Goal: Task Accomplishment & Management: Use online tool/utility

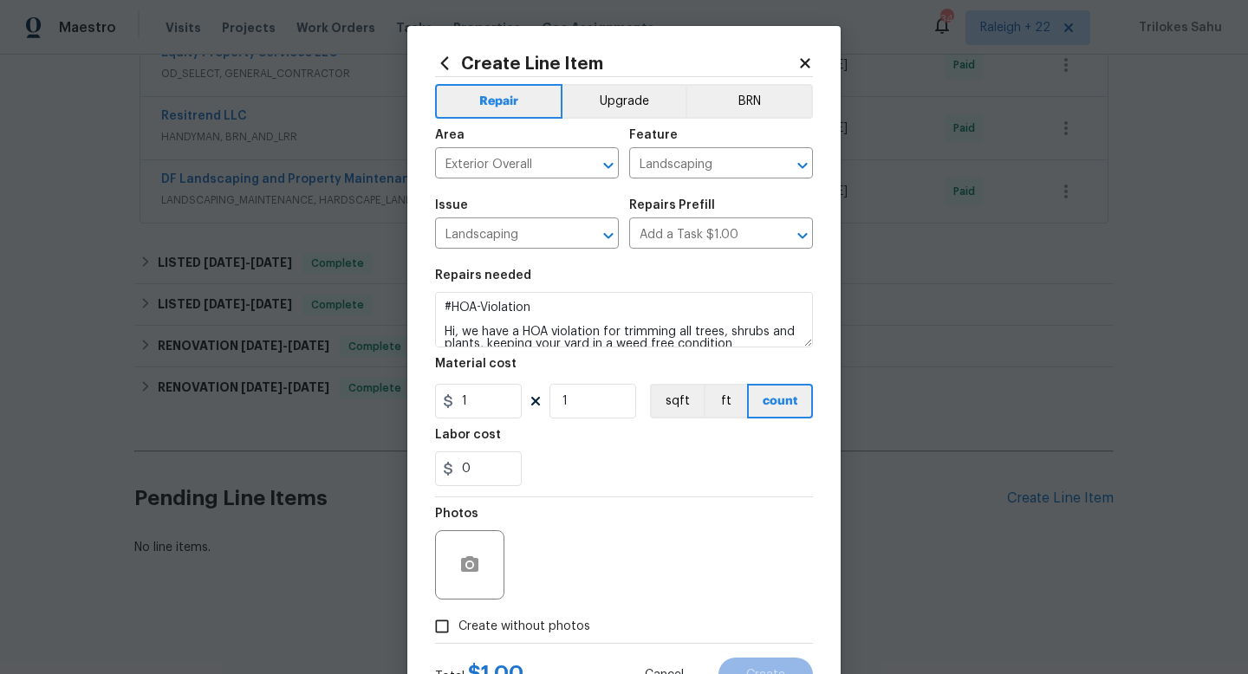
scroll to position [3, 0]
click at [622, 330] on textarea "#HOA-Violation Hi, we have a HOA violation for trimming all trees, shrubs and p…" at bounding box center [624, 319] width 378 height 55
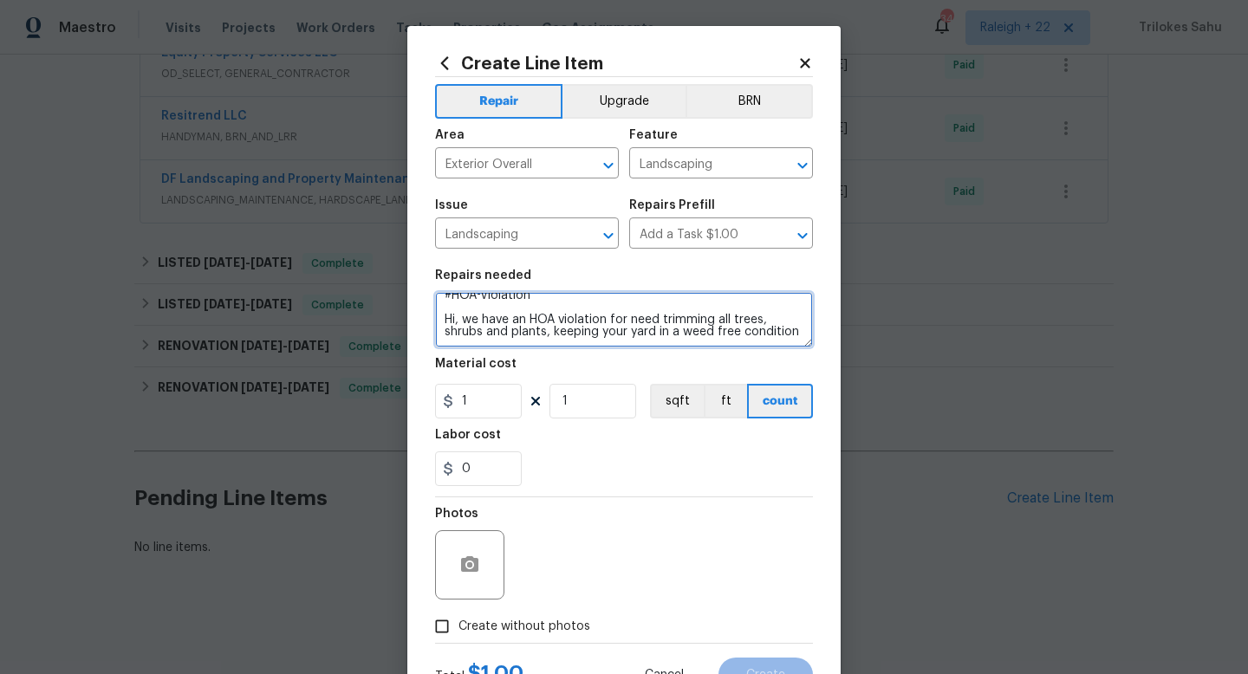
click at [787, 336] on textarea "#HOA-Violation Hi, we have an HOA violation for need trimming all trees, shrubs…" at bounding box center [624, 319] width 378 height 55
paste textarea "mowing and edging your lawn, removing and replacing all dead plants and raking …"
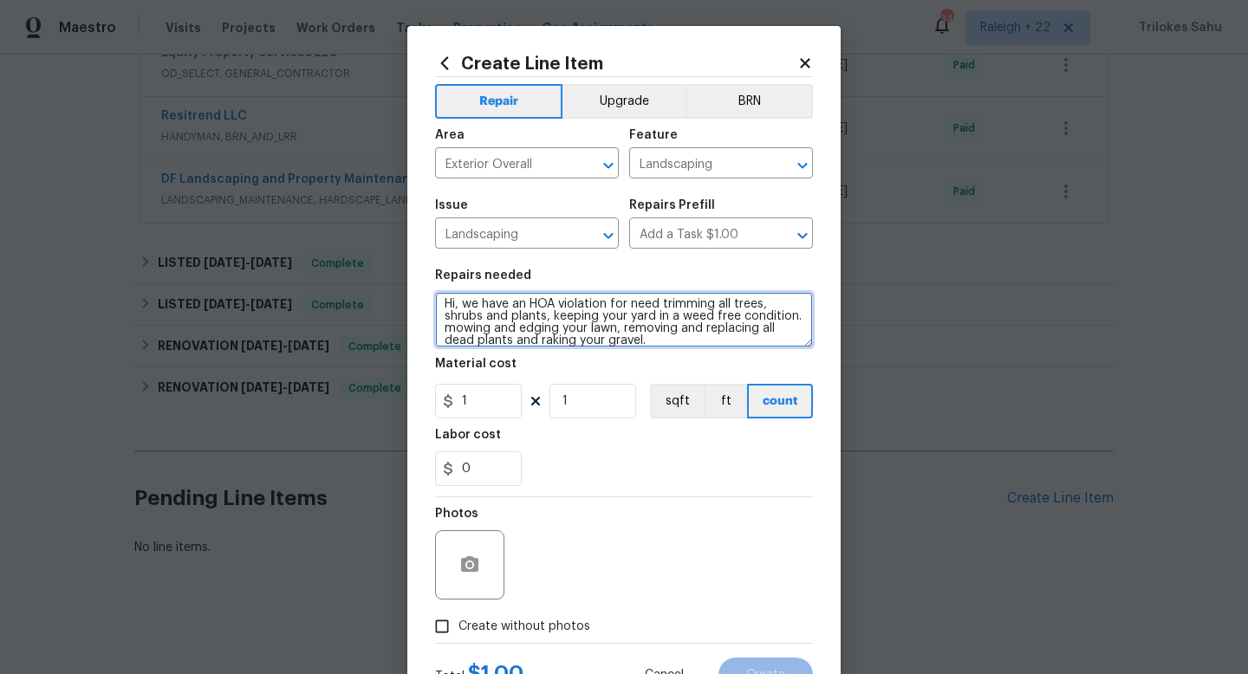
click at [445, 328] on textarea "#HOA-Violation Hi, we have an HOA violation for need trimming all trees, shrubs…" at bounding box center [624, 319] width 378 height 55
click at [673, 340] on textarea "#HOA-Violation Hi, we have an HOA violation for need trimming all trees, shrubs…" at bounding box center [624, 319] width 378 height 55
click at [777, 331] on textarea "#HOA-Violation Hi, we have an HOA violation for need trimming all trees, shrubs…" at bounding box center [624, 319] width 378 height 55
click at [569, 342] on textarea "#HOA-Violation Hi, we have an HOA violation for need trimming all trees, shrubs…" at bounding box center [624, 319] width 378 height 55
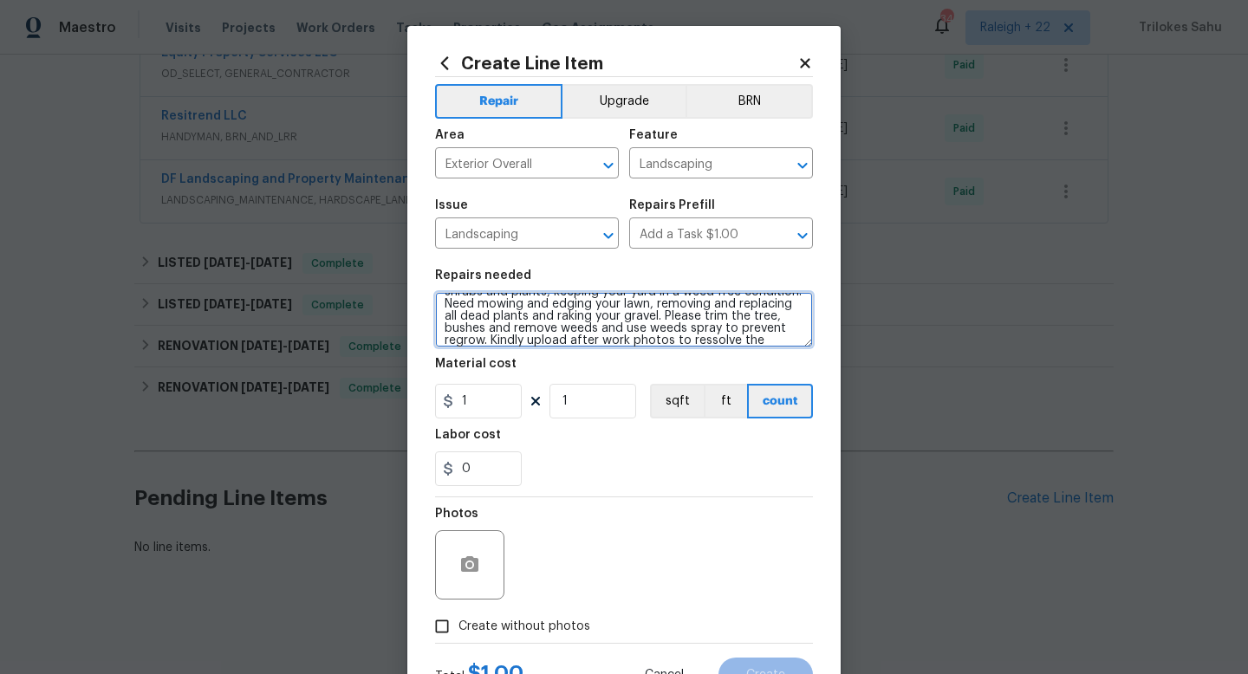
scroll to position [64, 0]
click at [548, 338] on textarea "#HOA-Violation Hi, we have an HOA violation for need trimming all trees, shrubs…" at bounding box center [624, 319] width 378 height 55
type textarea "#HOA-Violation Hi, we have an HOA violation for need trimming all trees, shrubs…"
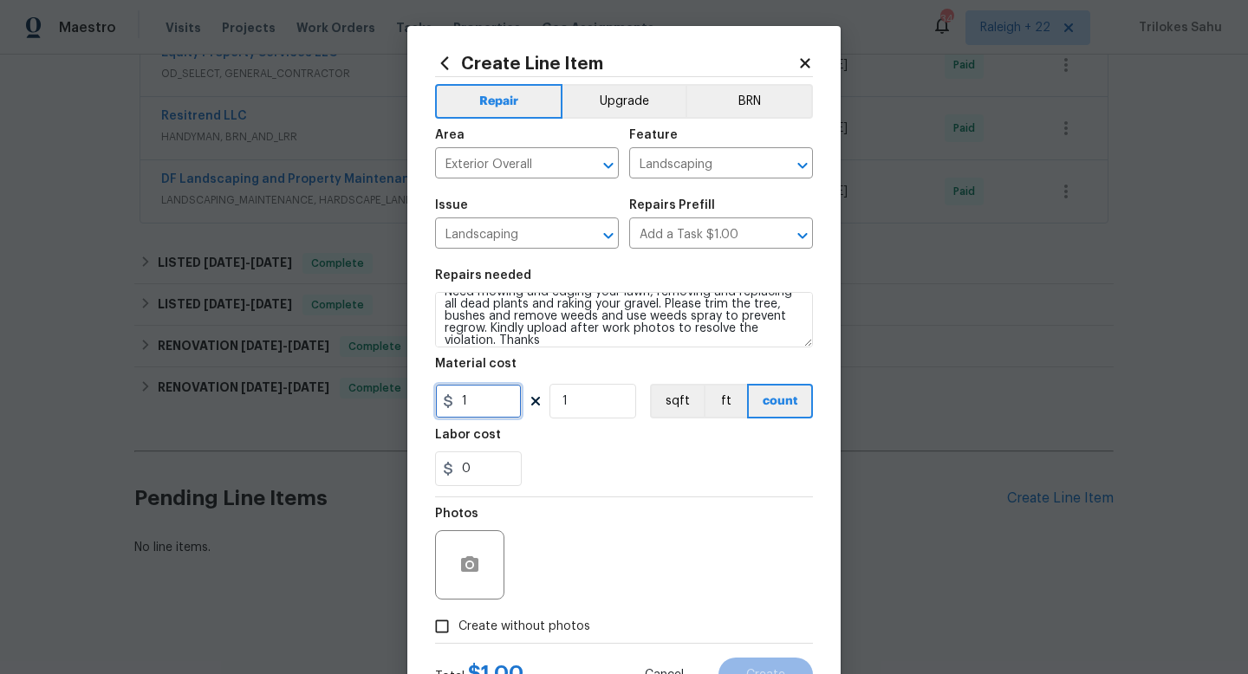
click at [482, 412] on input "1" at bounding box center [478, 401] width 87 height 35
type input "75"
click at [664, 561] on div "Photos" at bounding box center [624, 553] width 378 height 113
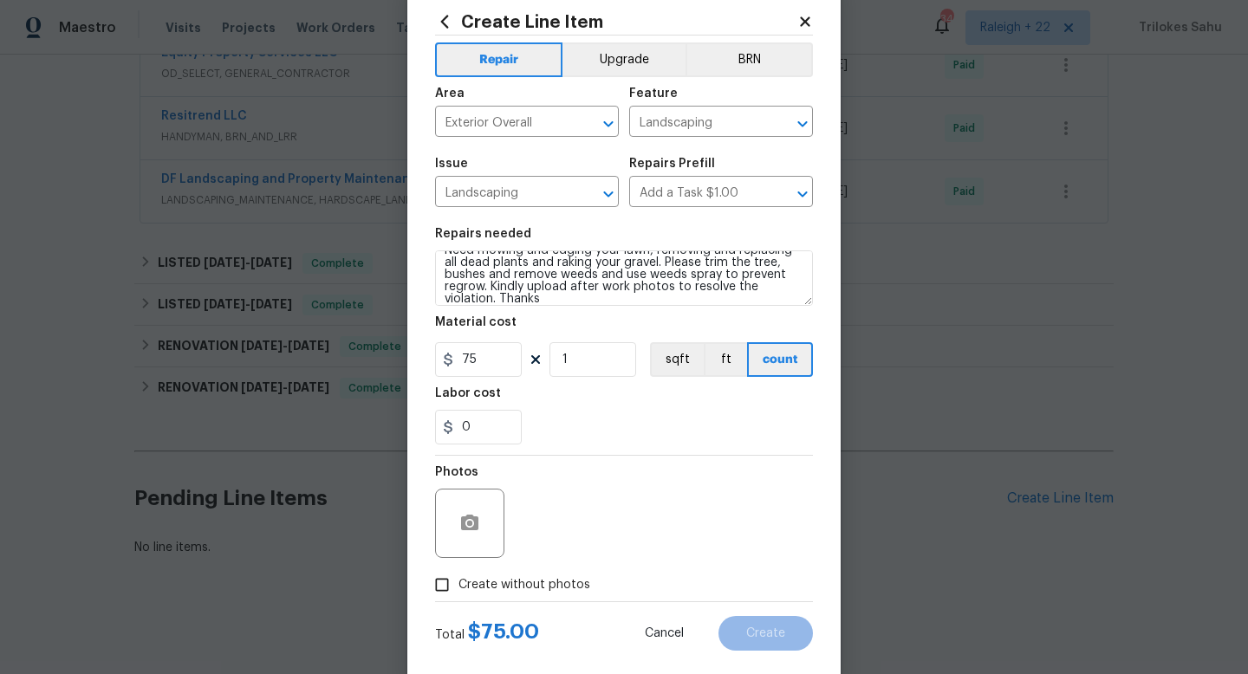
scroll to position [53, 0]
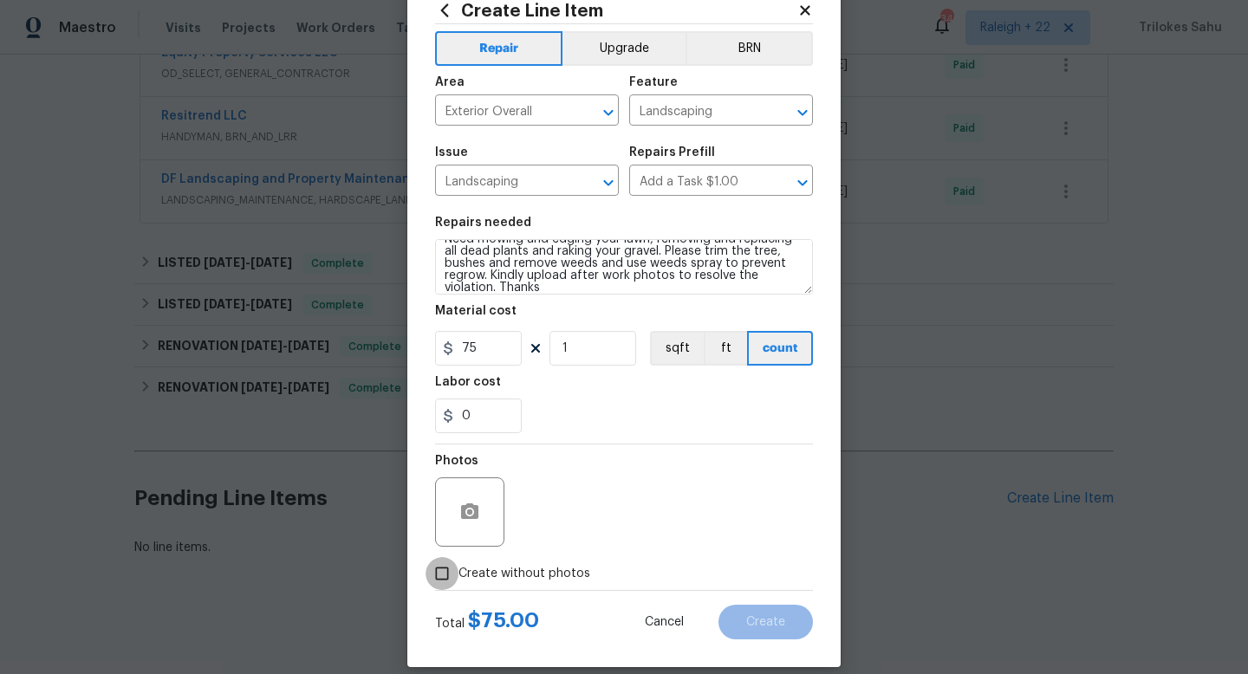
click at [441, 582] on input "Create without photos" at bounding box center [442, 573] width 33 height 33
checkbox input "true"
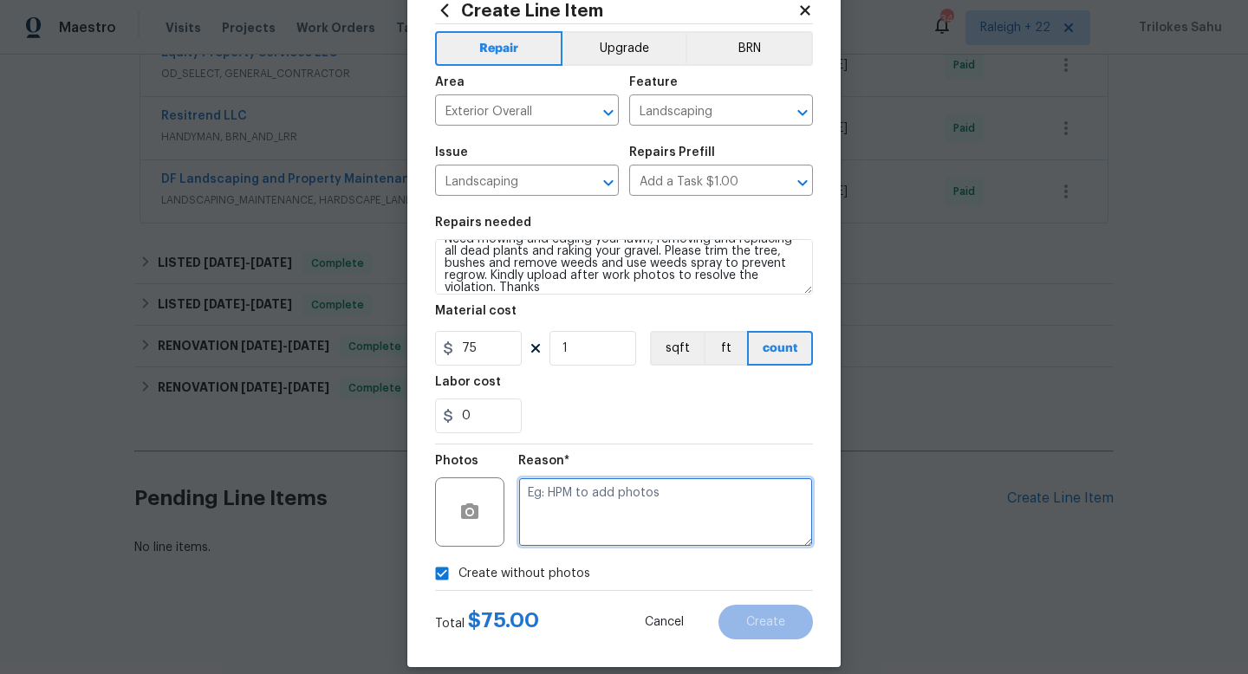
click at [546, 516] on textarea at bounding box center [665, 512] width 295 height 69
type textarea "NA"
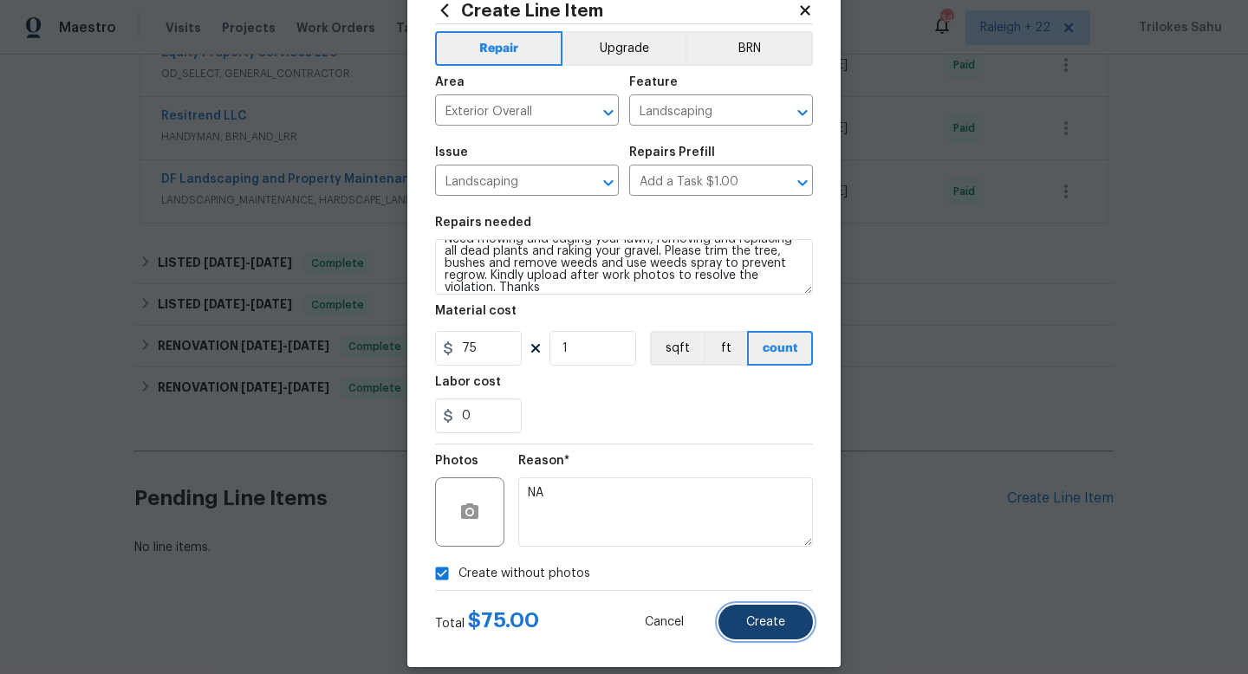
click at [736, 622] on button "Create" at bounding box center [766, 622] width 94 height 35
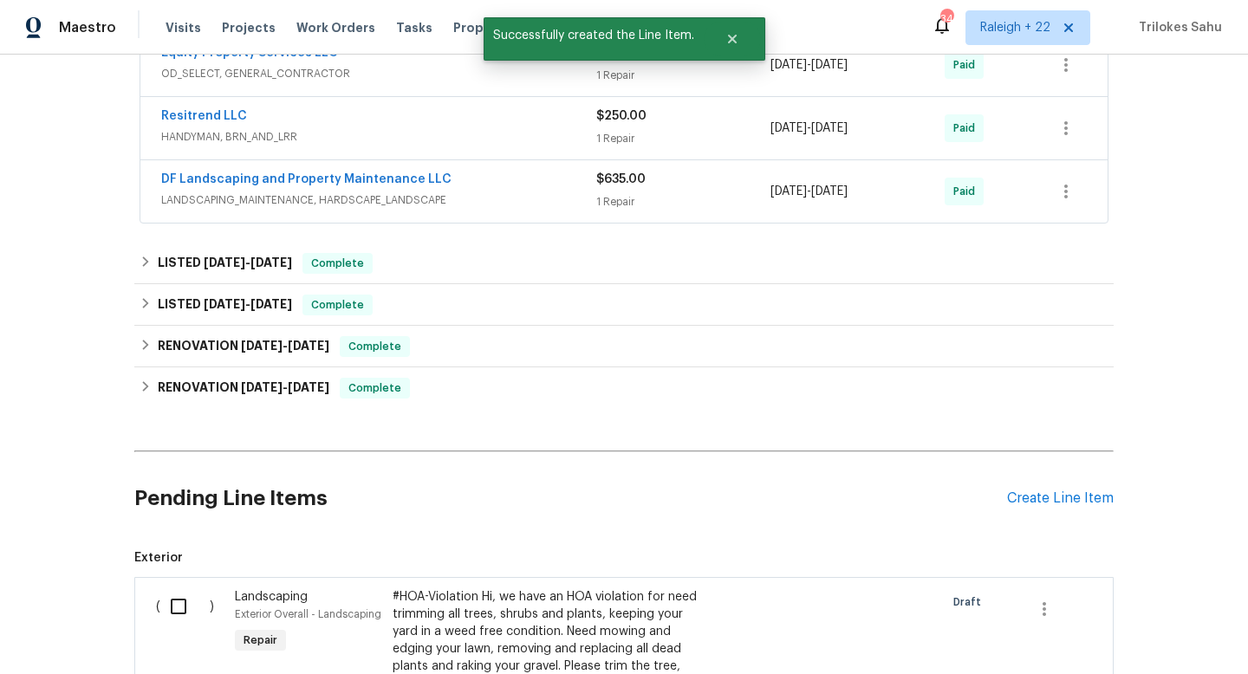
scroll to position [505, 0]
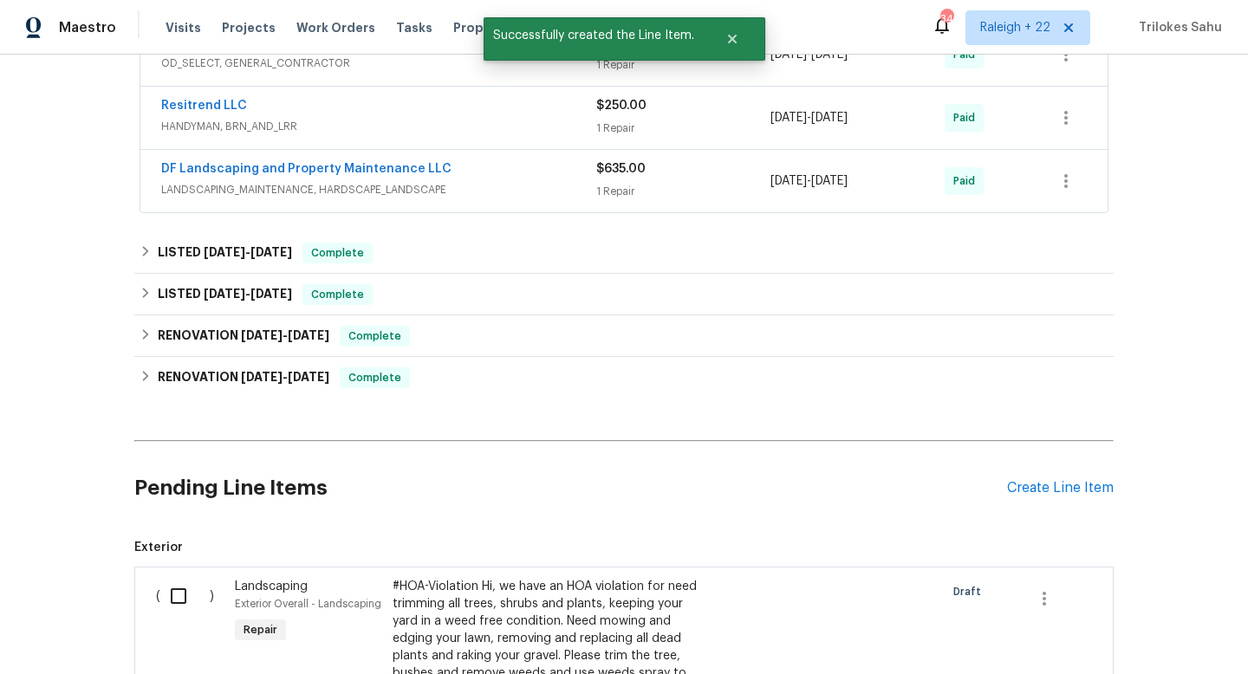
click at [179, 601] on input "checkbox" at bounding box center [184, 596] width 49 height 36
checkbox input "true"
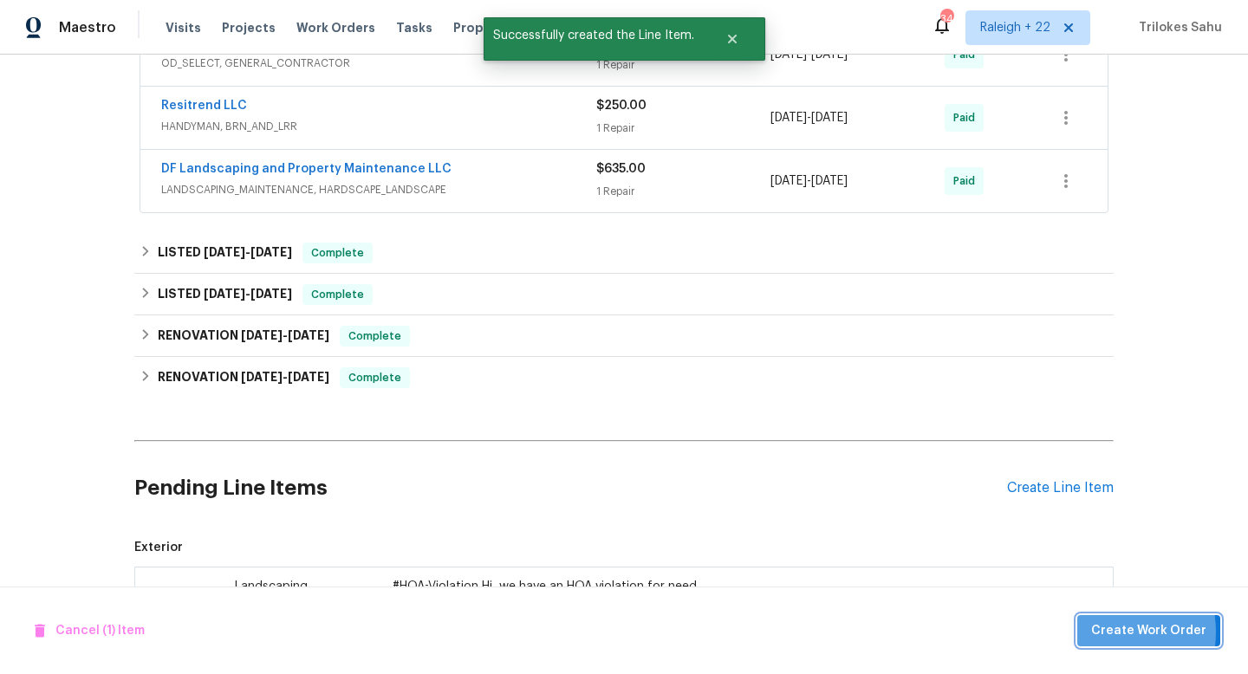
click at [1102, 632] on span "Create Work Order" at bounding box center [1148, 632] width 115 height 22
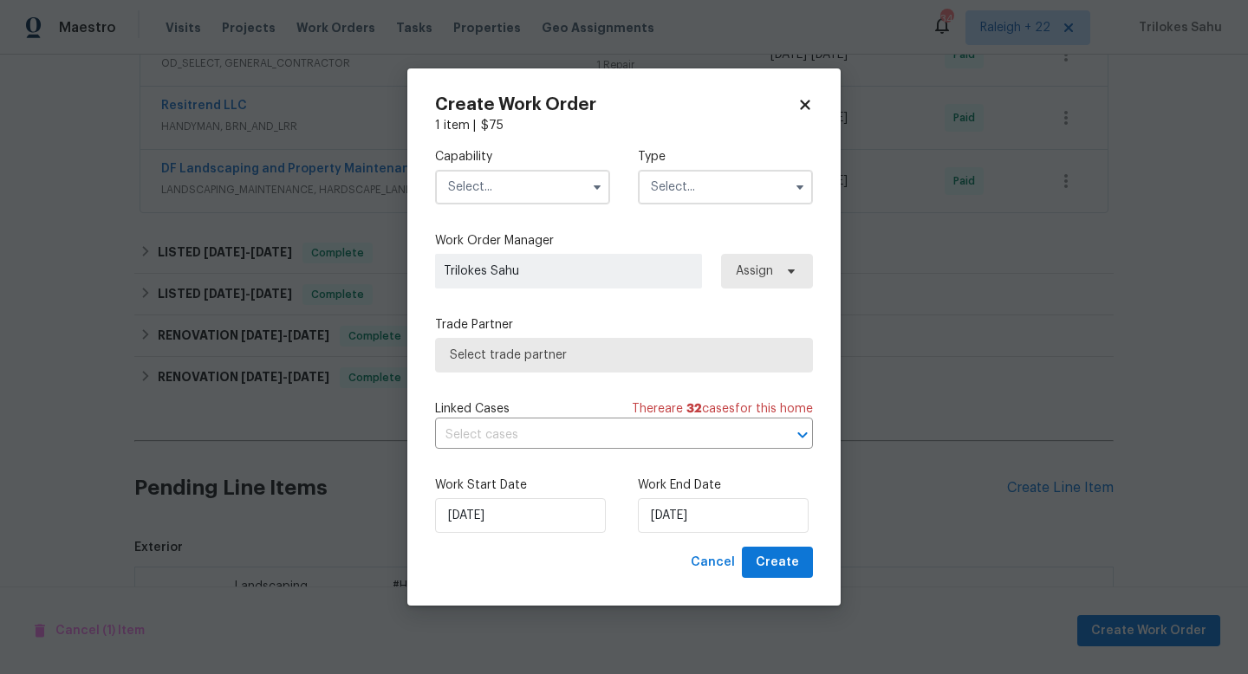
click at [563, 185] on input "text" at bounding box center [522, 187] width 175 height 35
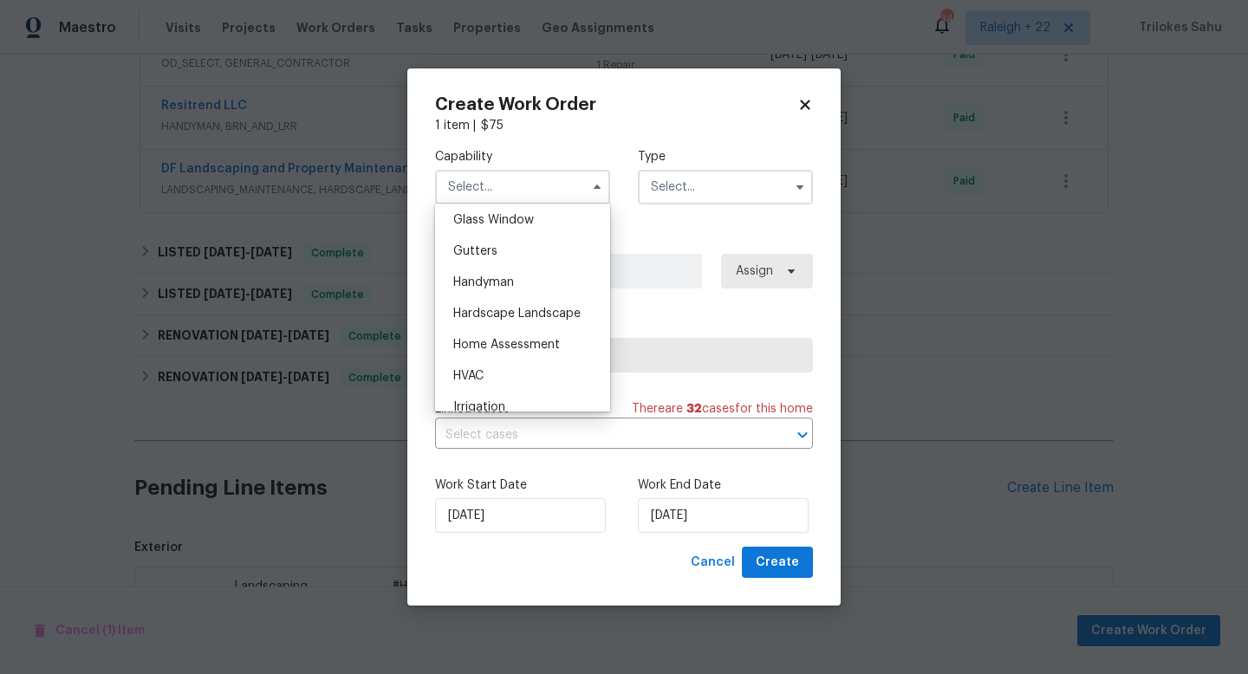
scroll to position [895, 0]
click at [556, 307] on span "Hardscape Landscape" at bounding box center [516, 313] width 127 height 12
type input "Hardscape Landscape"
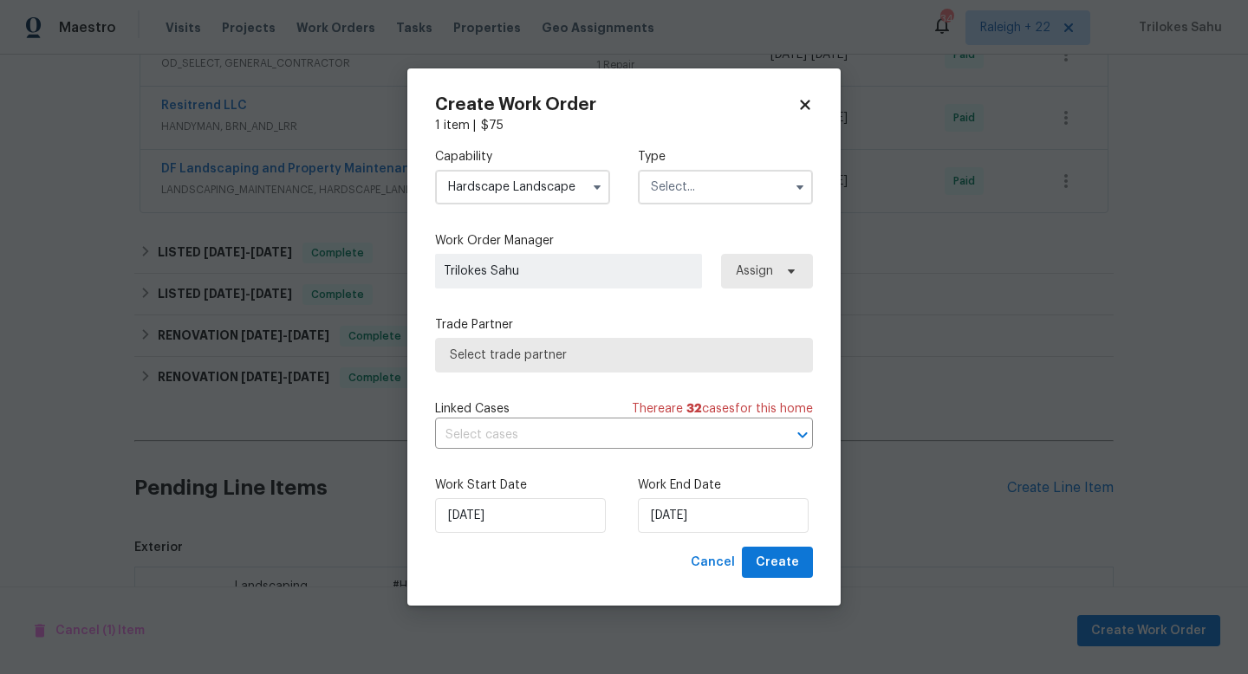
click at [712, 209] on div "Capability Hardscape Landscape Type" at bounding box center [624, 176] width 378 height 84
click at [712, 188] on input "text" at bounding box center [725, 187] width 175 height 35
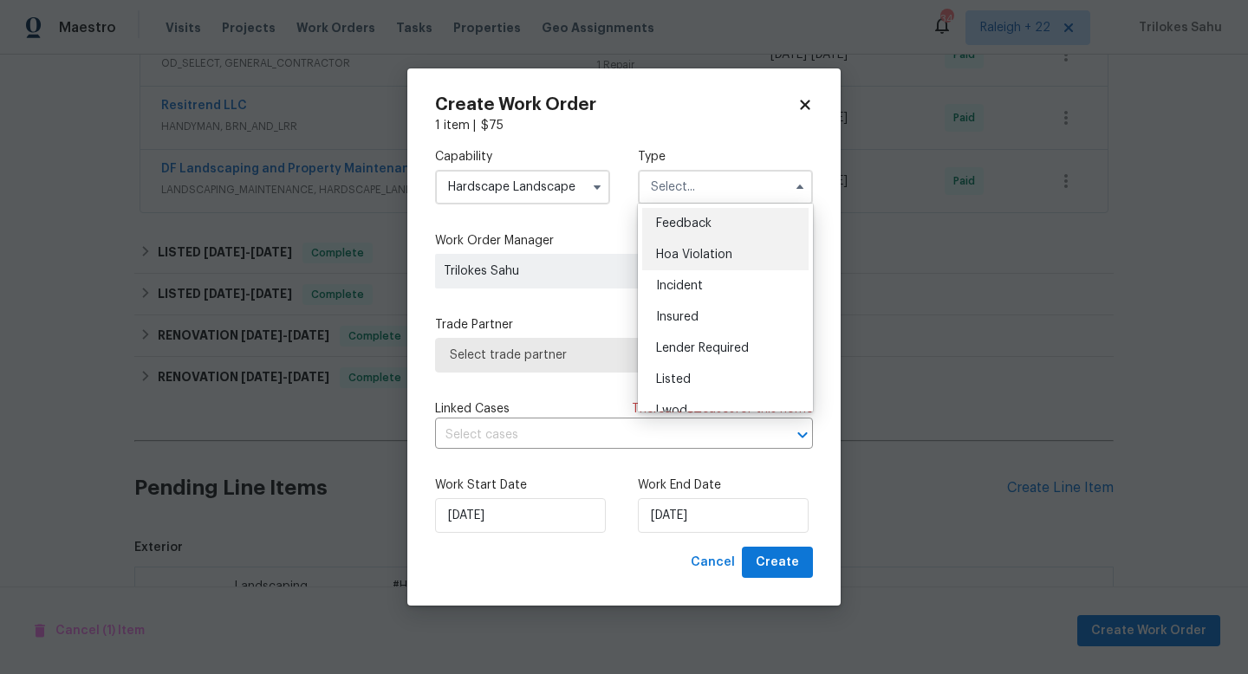
click at [688, 244] on div "Hoa Violation" at bounding box center [725, 254] width 166 height 31
type input "Hoa Violation"
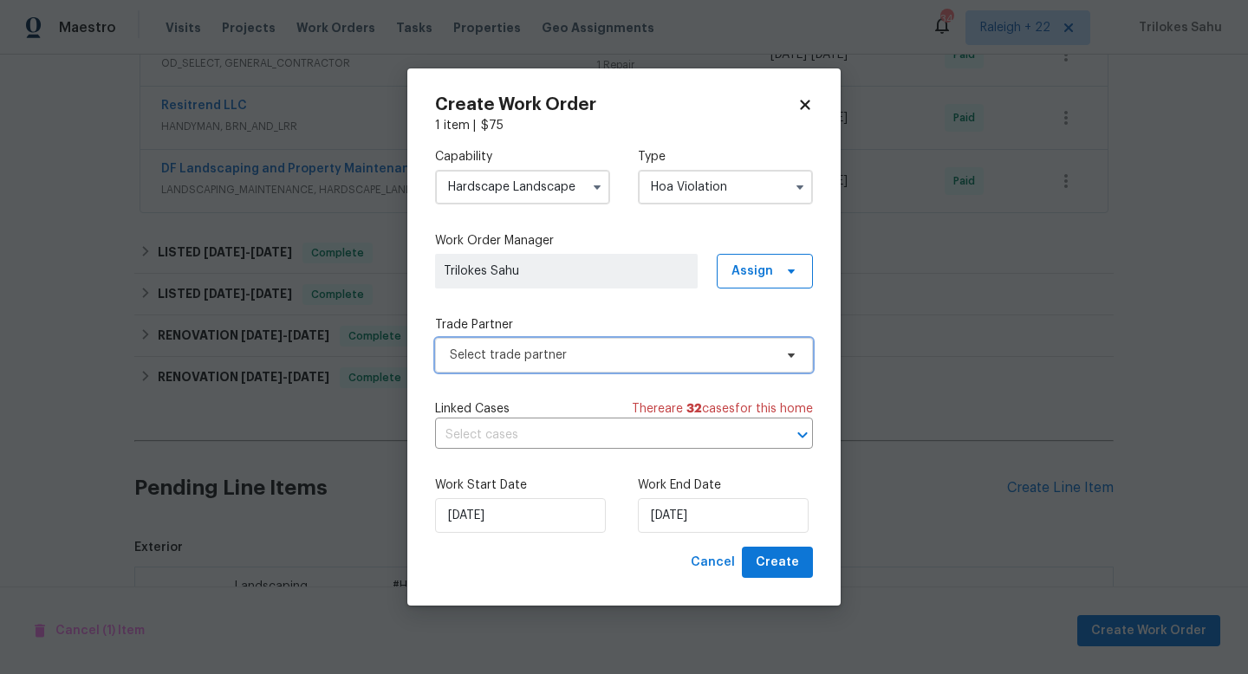
click at [628, 357] on span "Select trade partner" at bounding box center [611, 355] width 323 height 17
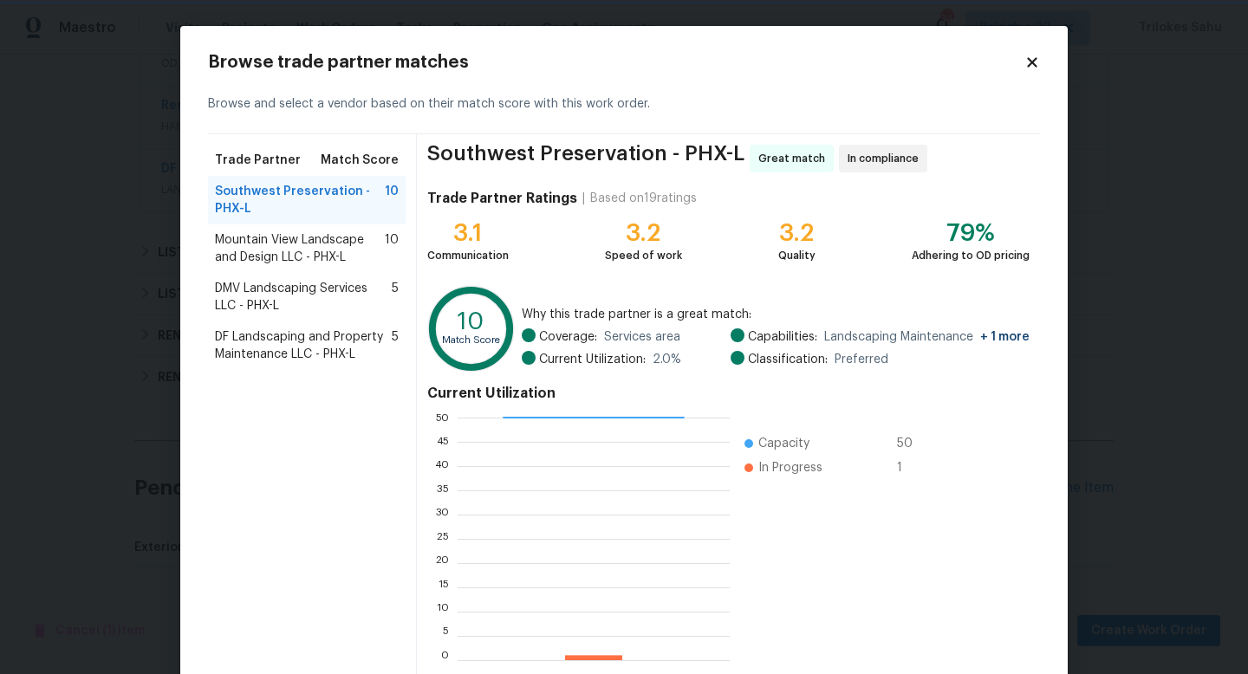
scroll to position [90, 0]
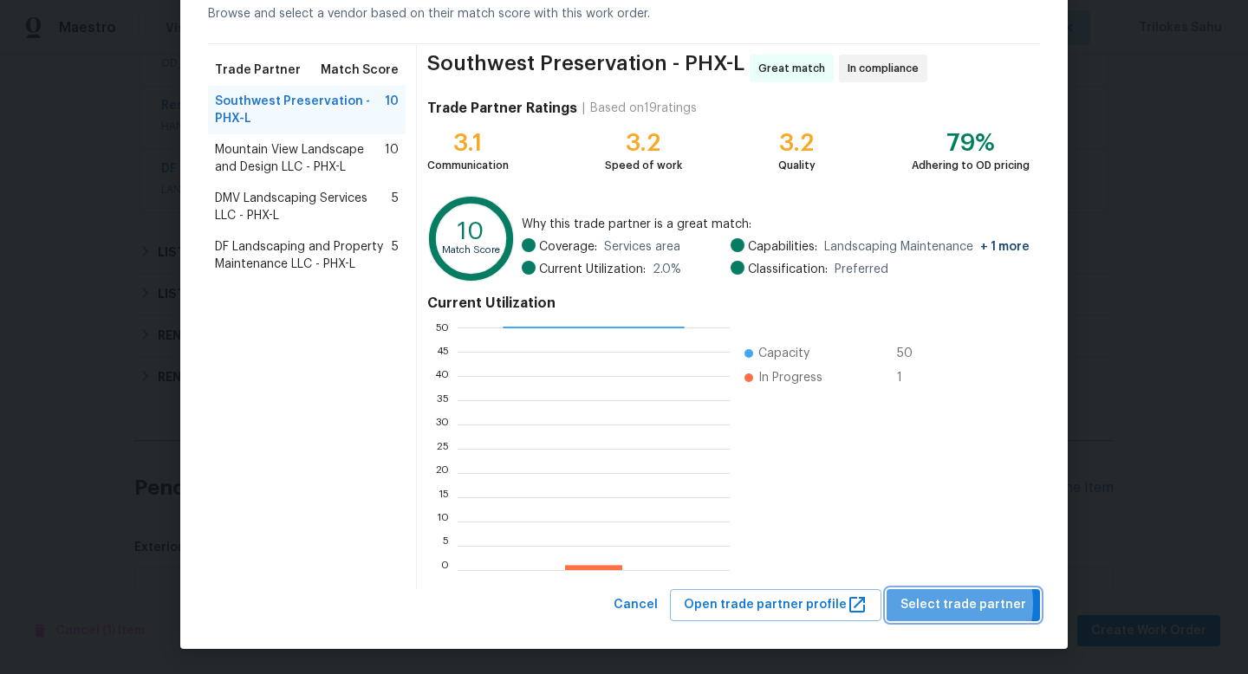
click at [935, 604] on span "Select trade partner" at bounding box center [964, 606] width 126 height 22
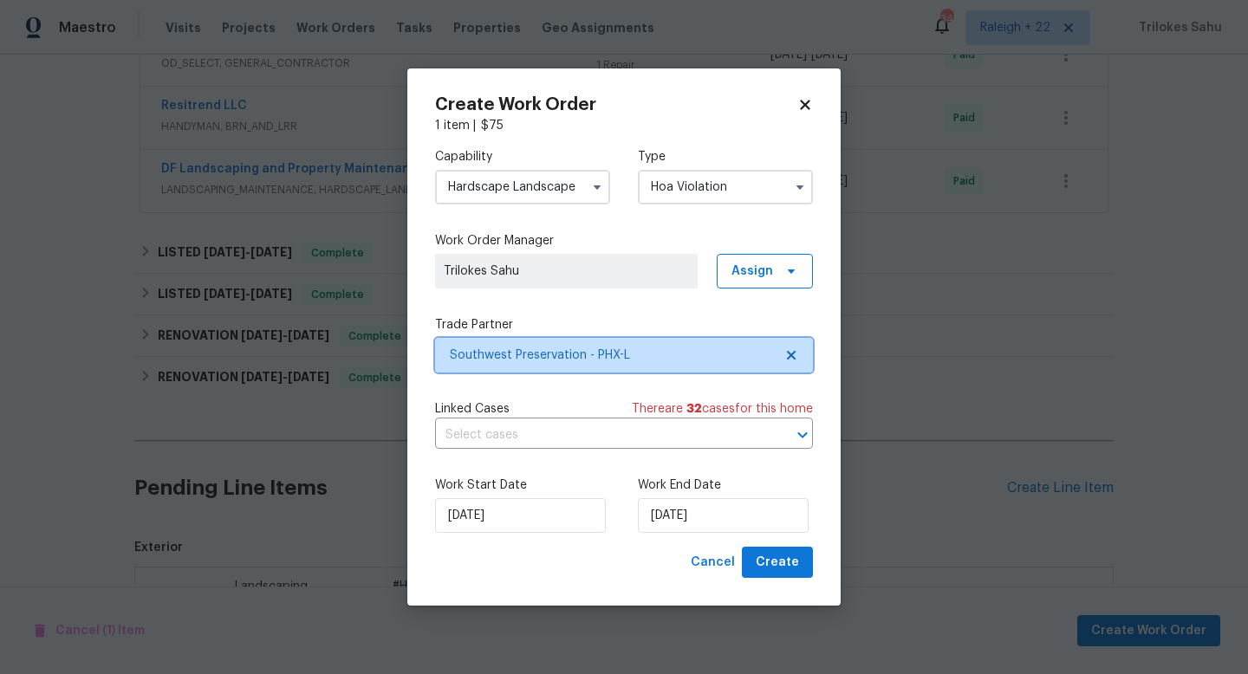
scroll to position [0, 0]
click at [617, 429] on input "text" at bounding box center [599, 435] width 329 height 27
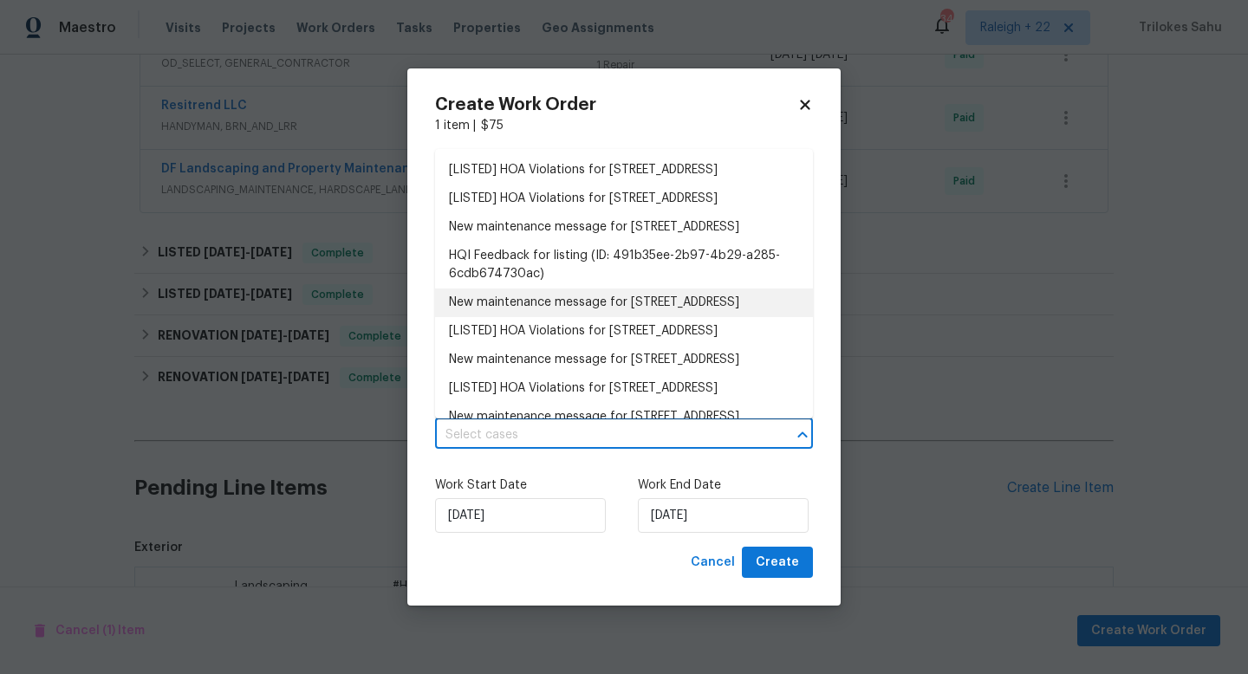
click at [835, 401] on div "Create Work Order 1 item | $ 75 Capability Hardscape Landscape Type Hoa Violati…" at bounding box center [623, 337] width 433 height 538
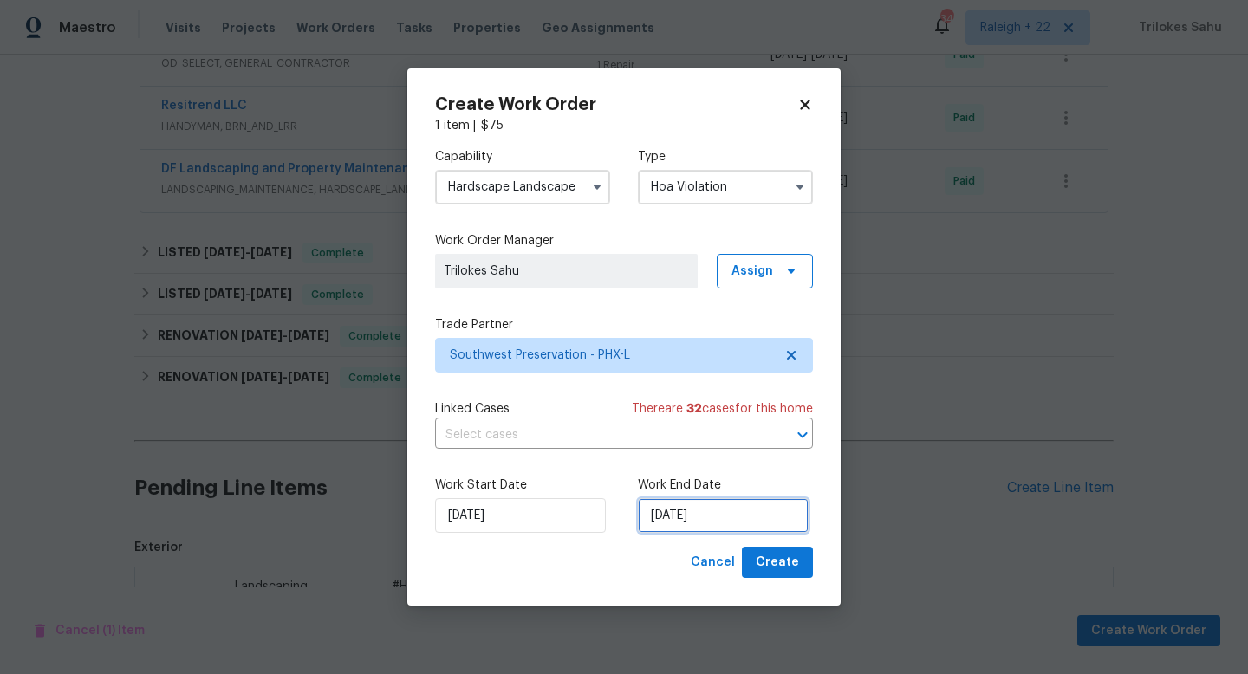
click at [715, 509] on input "[DATE]" at bounding box center [723, 515] width 171 height 35
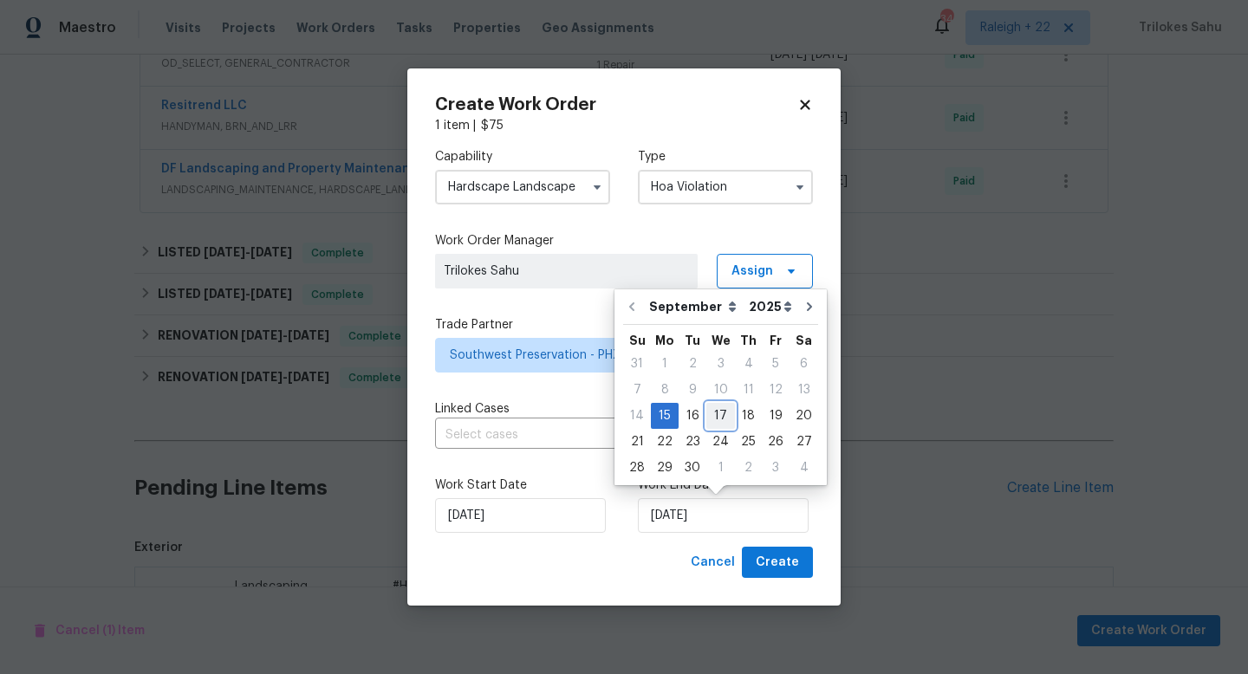
click at [718, 411] on div "17" at bounding box center [720, 416] width 29 height 24
type input "[DATE]"
click at [738, 518] on input "[DATE]" at bounding box center [723, 515] width 171 height 35
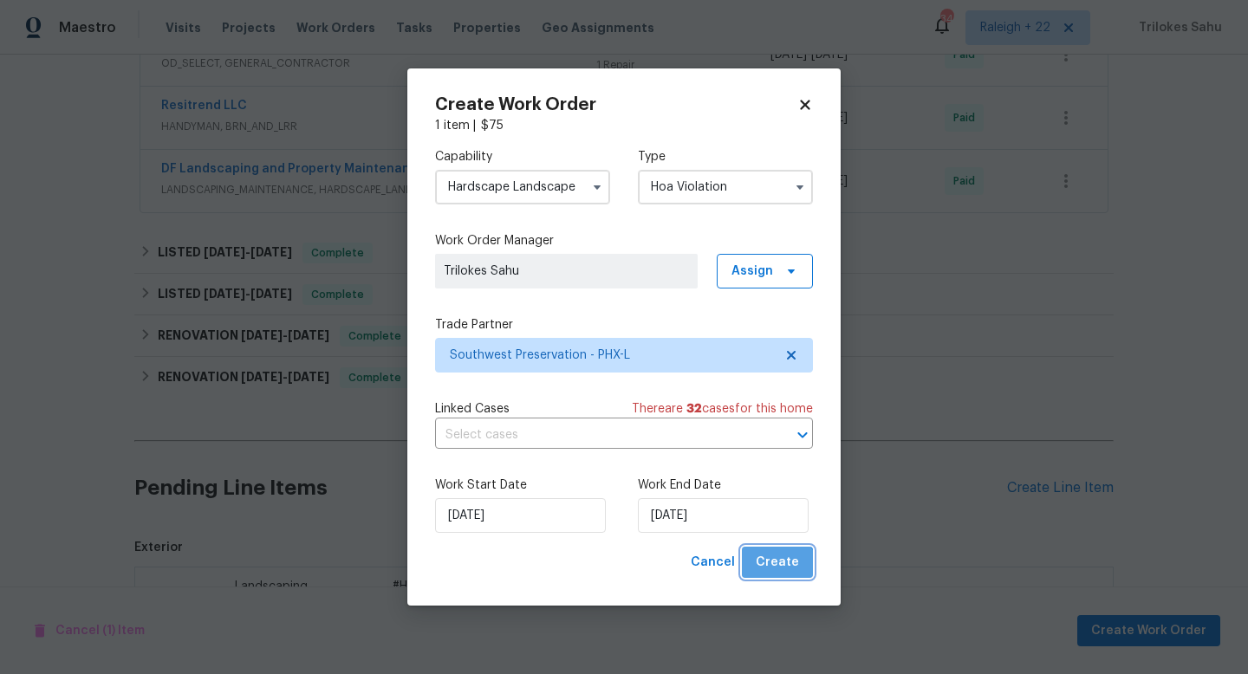
click at [779, 578] on button "Create" at bounding box center [777, 563] width 71 height 32
checkbox input "false"
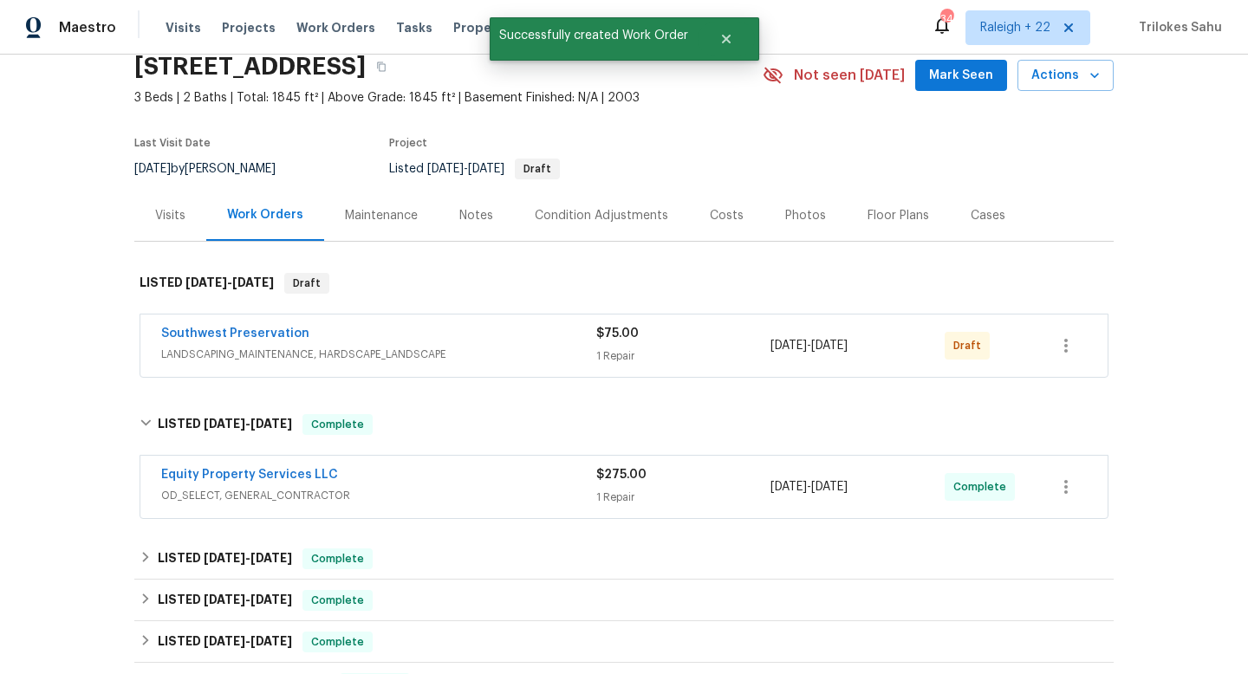
scroll to position [83, 0]
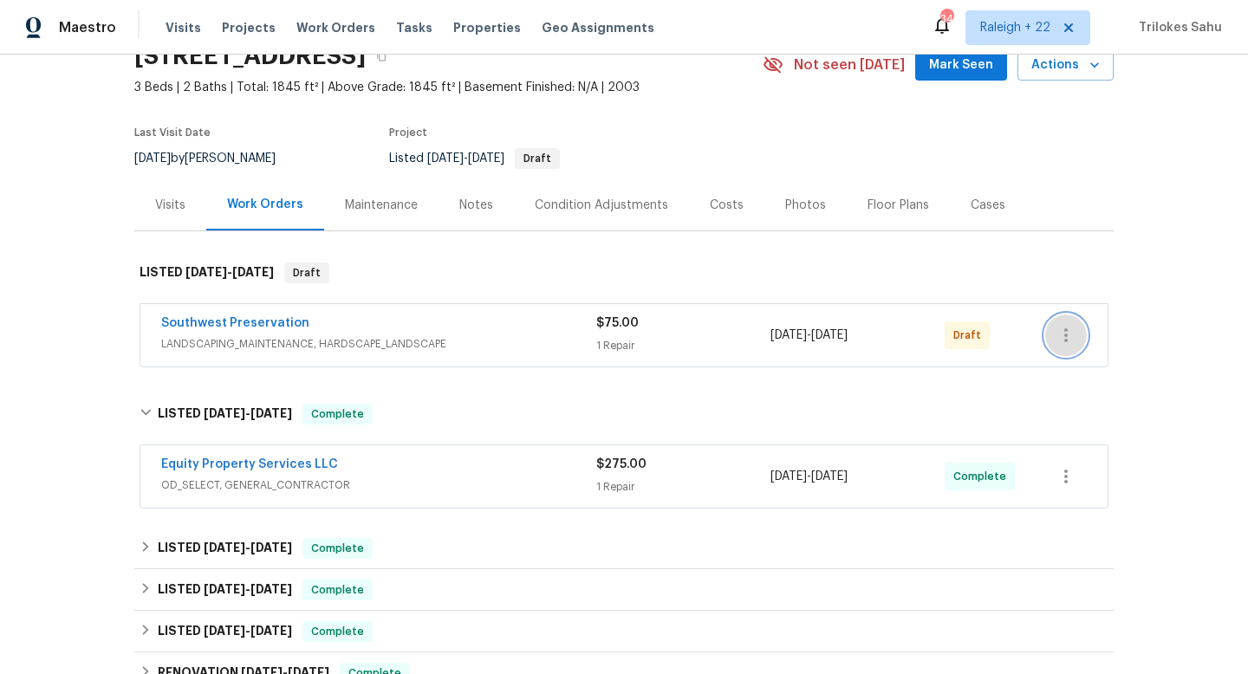
click at [1065, 336] on icon "button" at bounding box center [1065, 335] width 3 height 14
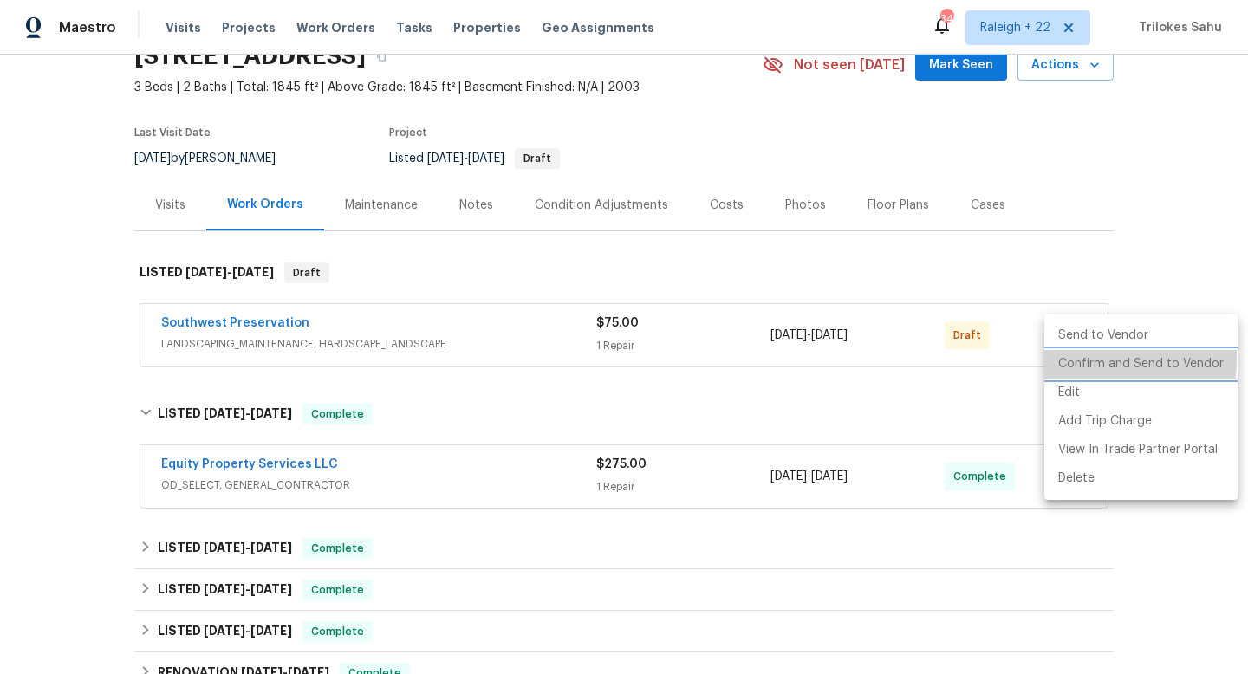
click at [1064, 358] on li "Confirm and Send to Vendor" at bounding box center [1140, 364] width 193 height 29
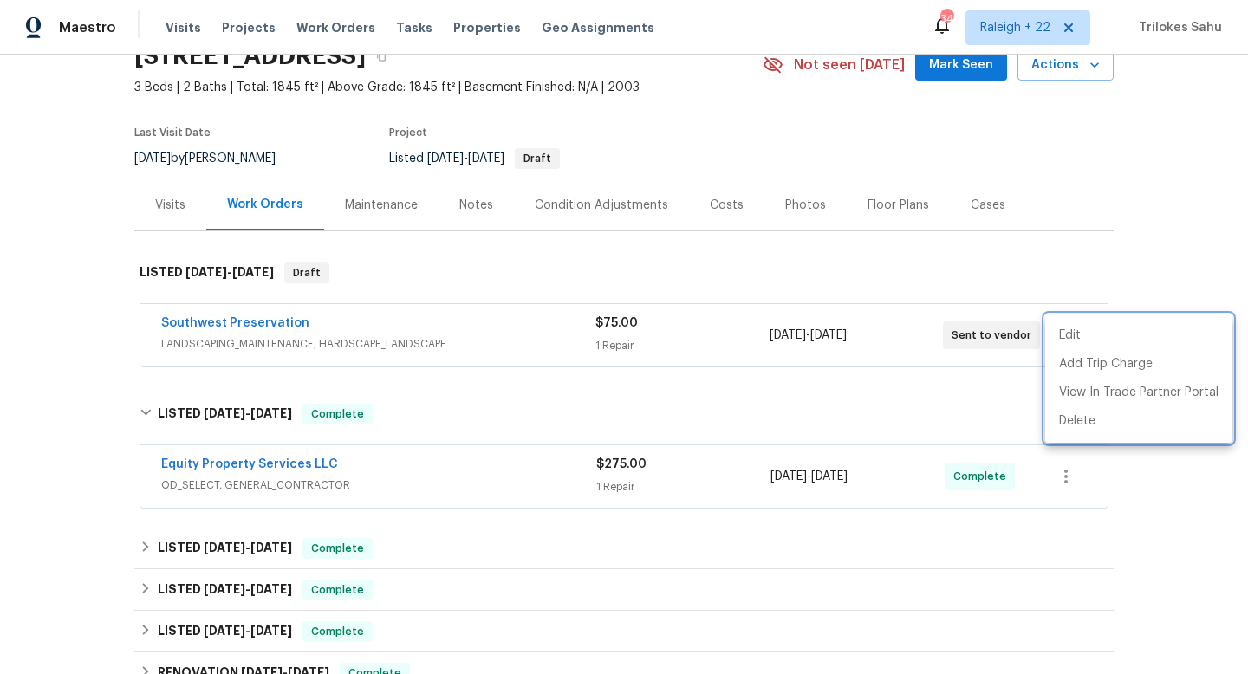
drag, startPoint x: 318, startPoint y: 318, endPoint x: 142, endPoint y: 324, distance: 176.0
click at [142, 324] on div at bounding box center [624, 337] width 1248 height 674
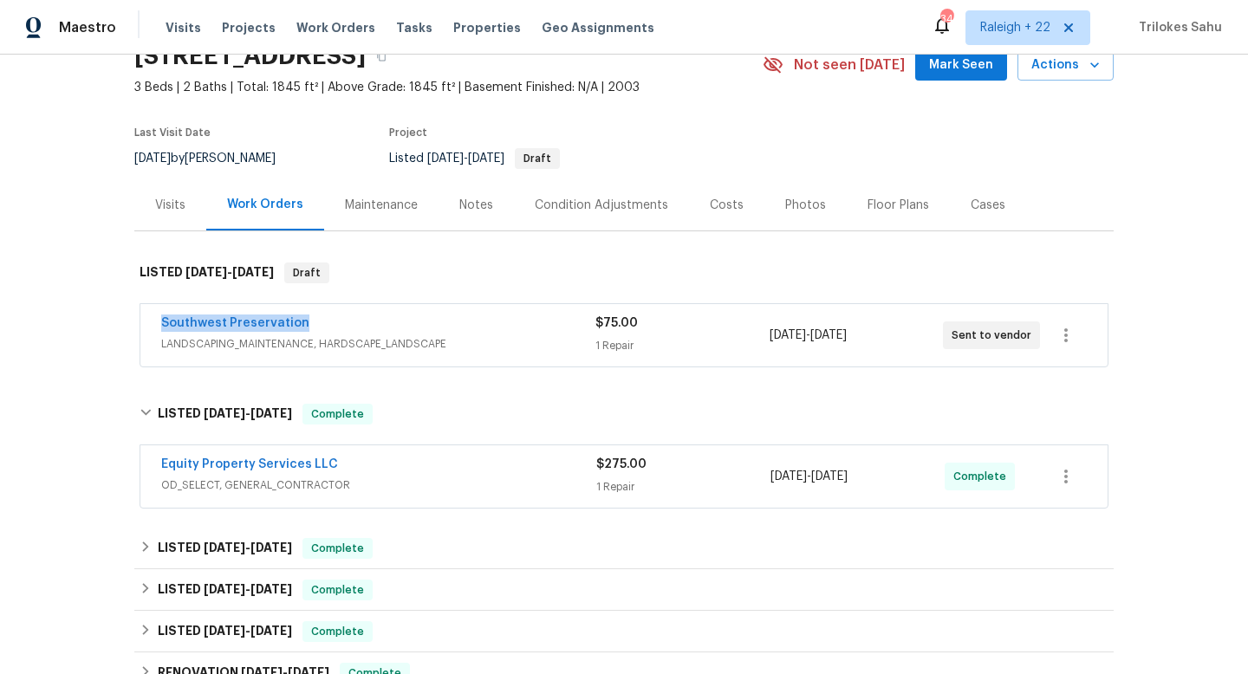
drag, startPoint x: 142, startPoint y: 324, endPoint x: 324, endPoint y: 324, distance: 182.0
click at [324, 324] on div "Southwest Preservation LANDSCAPING_MAINTENANCE, HARDSCAPE_LANDSCAPE $75.00 1 Re…" at bounding box center [623, 335] width 967 height 62
copy link "Southwest Preservation"
